Goal: Information Seeking & Learning: Find specific fact

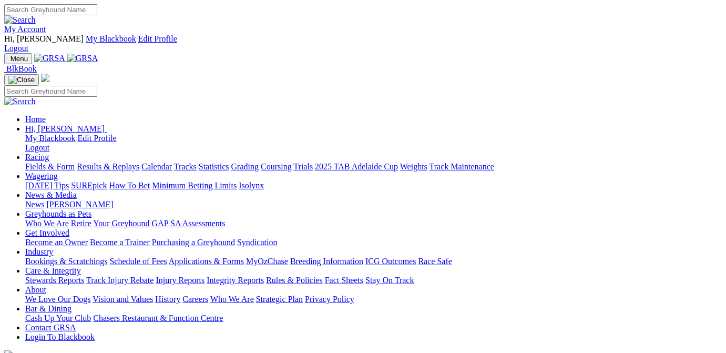
click at [139, 162] on link "Results & Replays" at bounding box center [108, 166] width 63 height 9
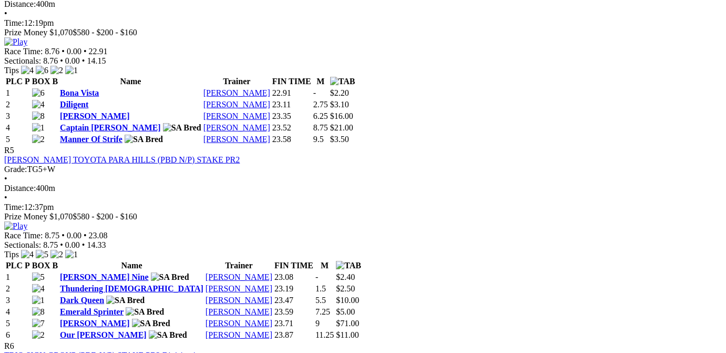
scroll to position [1270, 0]
